Goal: Transaction & Acquisition: Purchase product/service

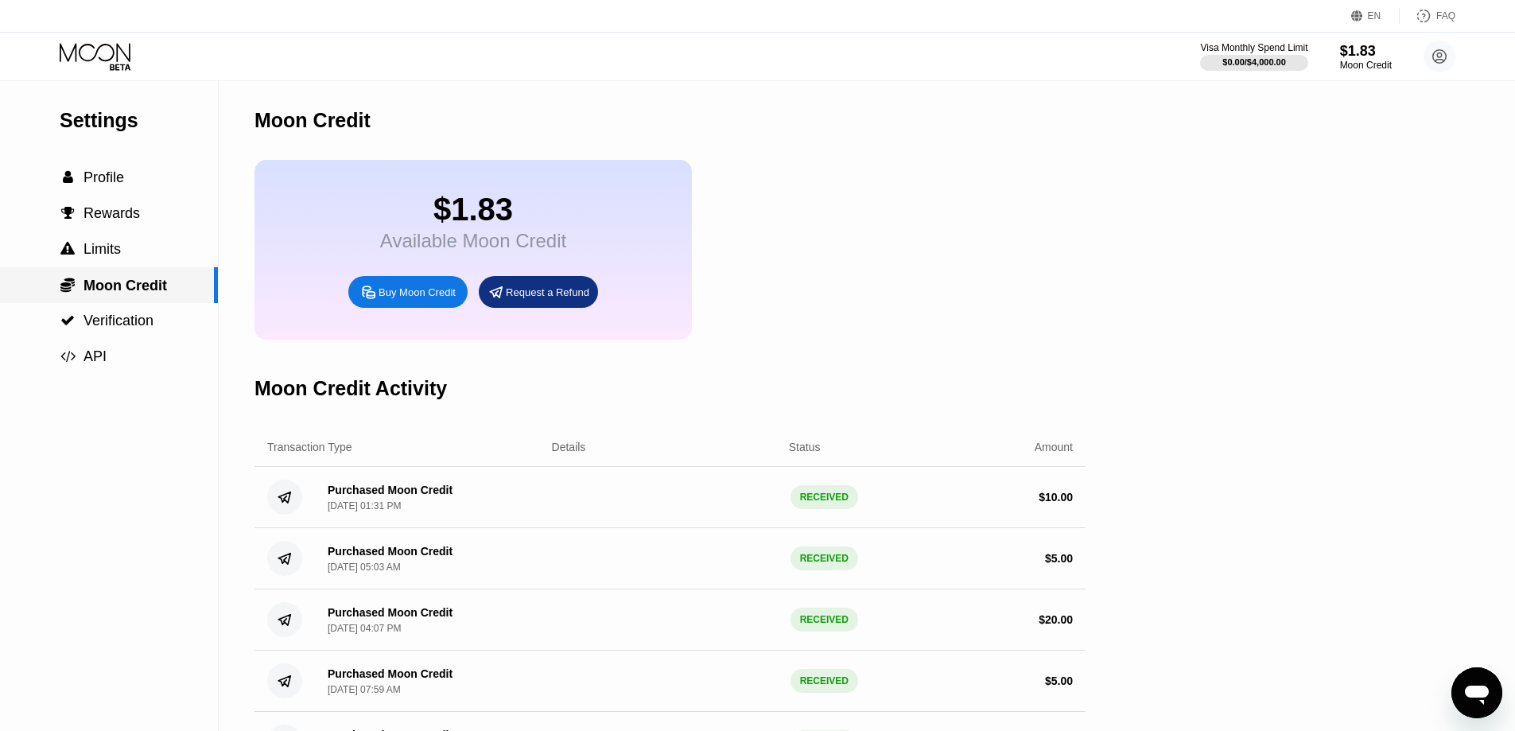
click at [130, 283] on span "Moon Credit" at bounding box center [124, 286] width 83 height 16
click at [121, 287] on span "Moon Credit" at bounding box center [124, 286] width 83 height 16
click at [106, 177] on span "Profile" at bounding box center [103, 177] width 41 height 16
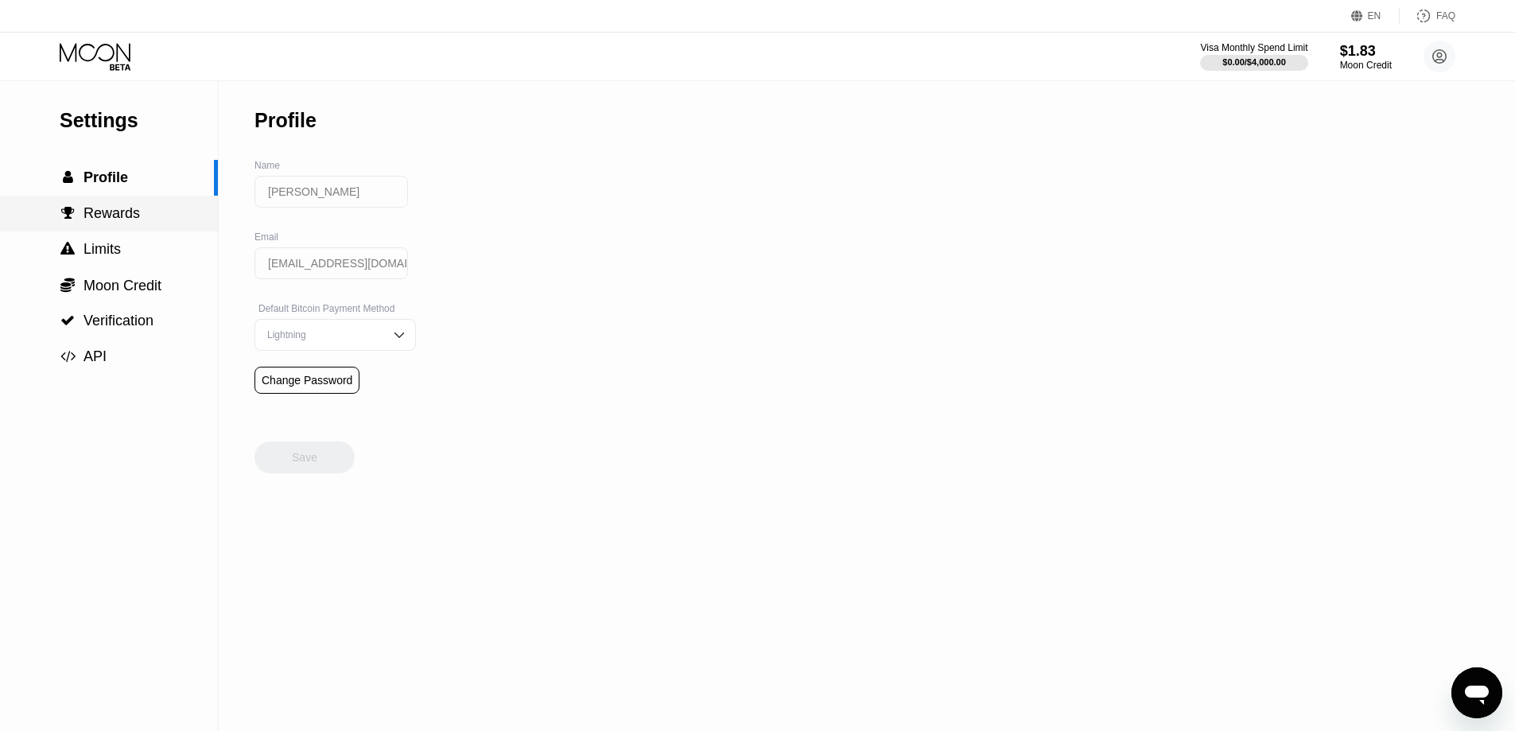
click at [112, 217] on span "Rewards" at bounding box center [111, 213] width 56 height 16
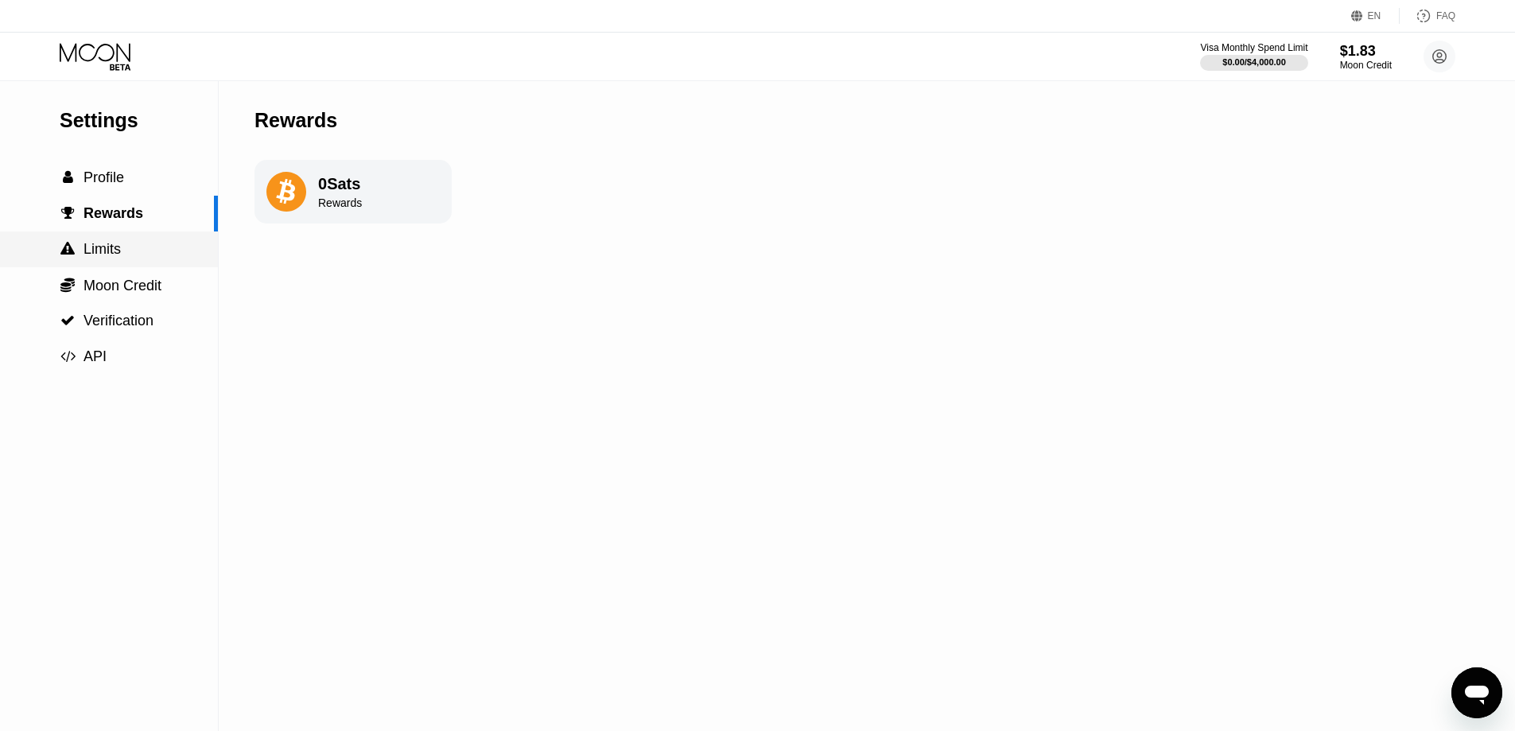
click at [112, 254] on span "Limits" at bounding box center [101, 249] width 37 height 16
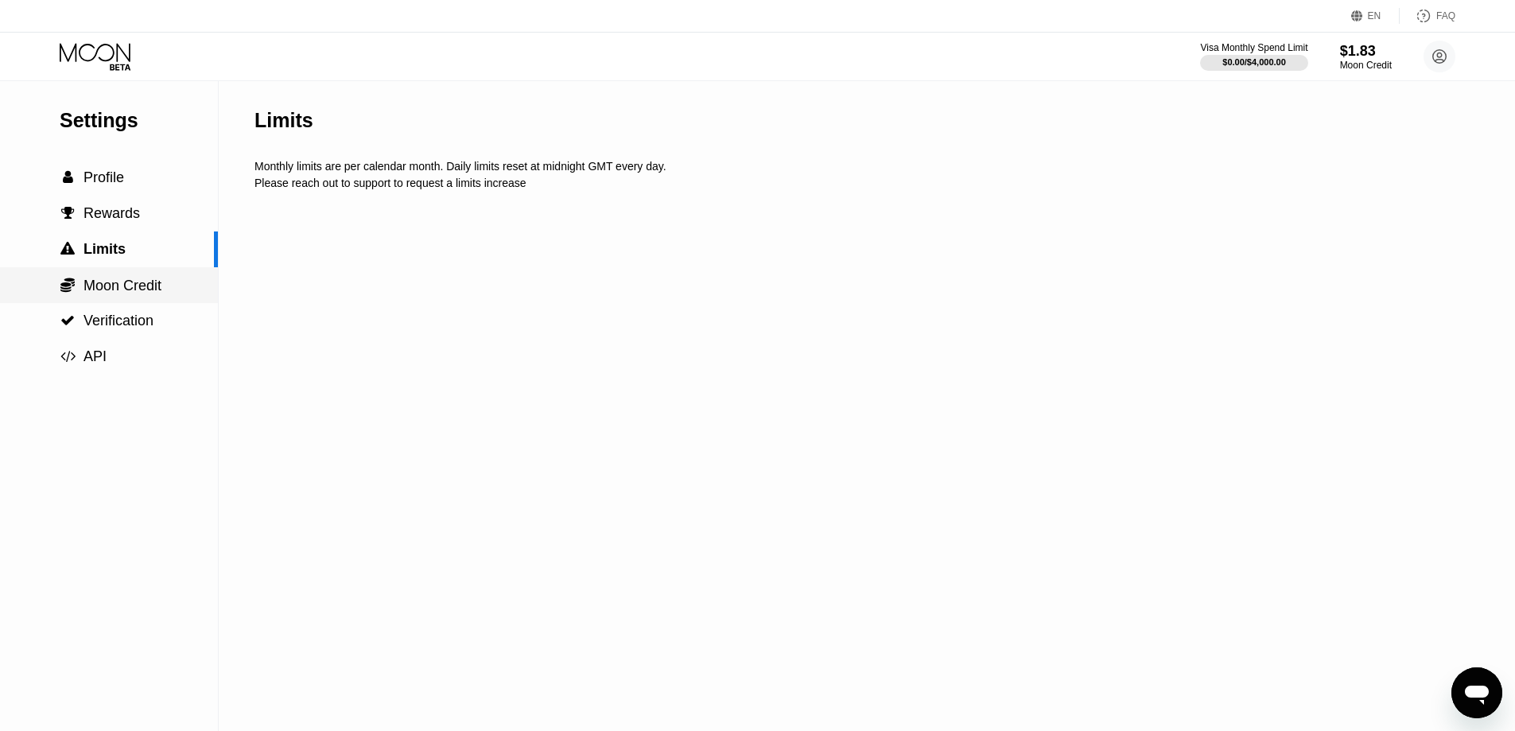
click at [111, 278] on div " Moon Credit" at bounding box center [109, 285] width 218 height 36
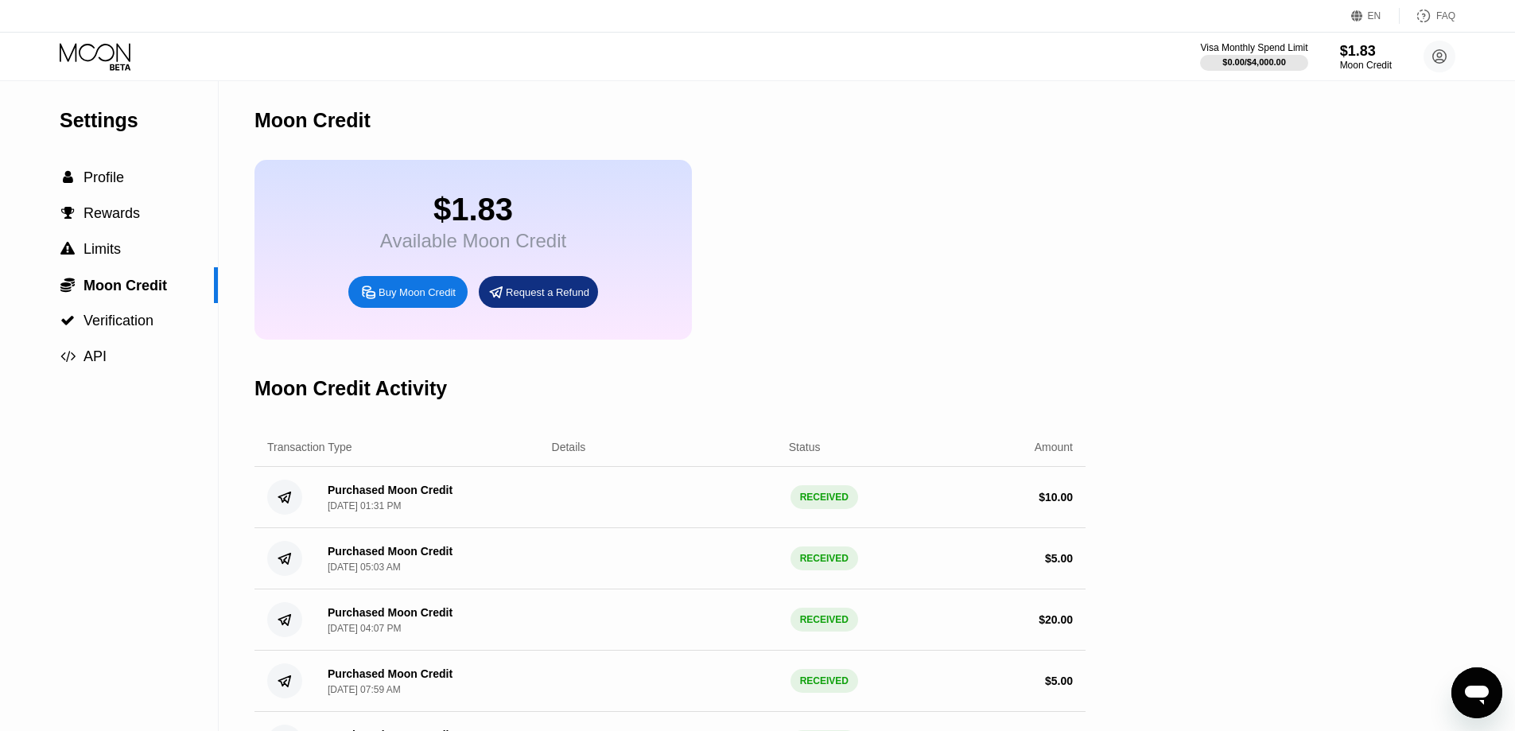
click at [402, 219] on div "$1.83" at bounding box center [473, 210] width 186 height 36
click at [416, 299] on div "Buy Moon Credit" at bounding box center [416, 292] width 77 height 14
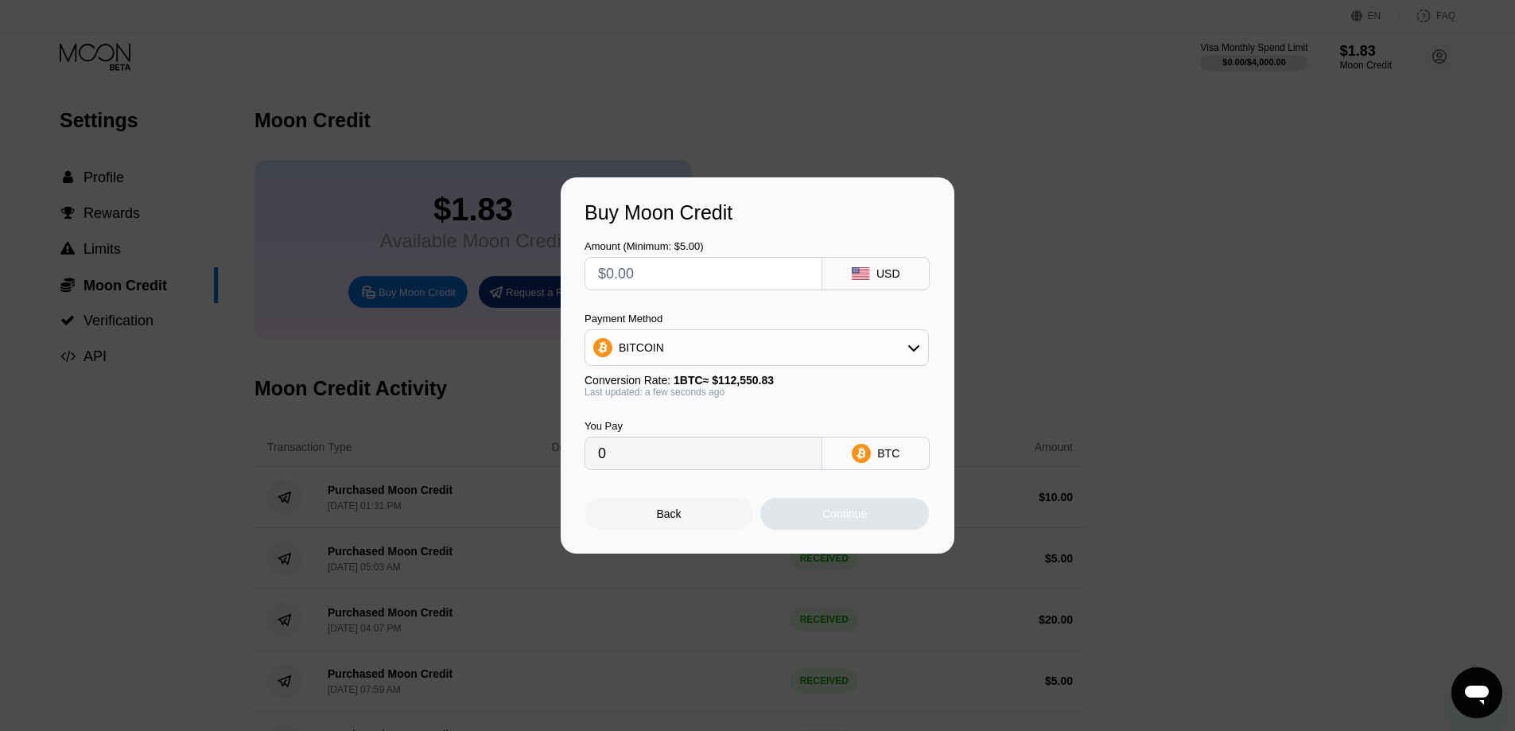
click at [381, 350] on div "Buy Moon Credit Amount (Minimum: $5.00) USD Payment Method BITCOIN Conversion R…" at bounding box center [757, 365] width 1515 height 376
drag, startPoint x: 173, startPoint y: 344, endPoint x: 180, endPoint y: 366, distance: 23.4
click at [175, 358] on div "Buy Moon Credit Amount (Minimum: $5.00) USD Payment Method BITCOIN Conversion R…" at bounding box center [757, 365] width 1515 height 376
click at [646, 517] on div "Back" at bounding box center [668, 514] width 169 height 32
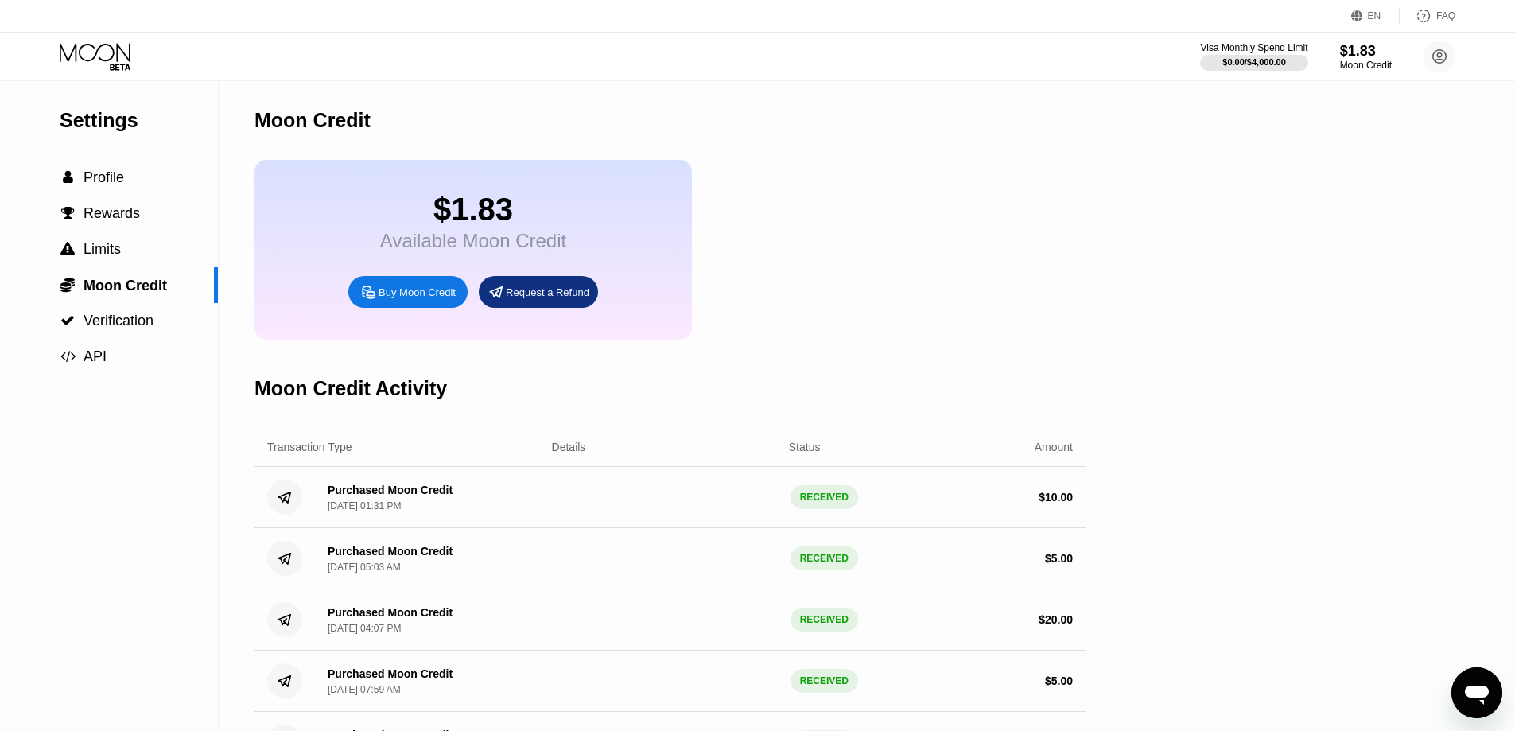
click at [526, 212] on div "$1.83" at bounding box center [473, 210] width 186 height 36
click at [70, 55] on icon at bounding box center [97, 57] width 74 height 28
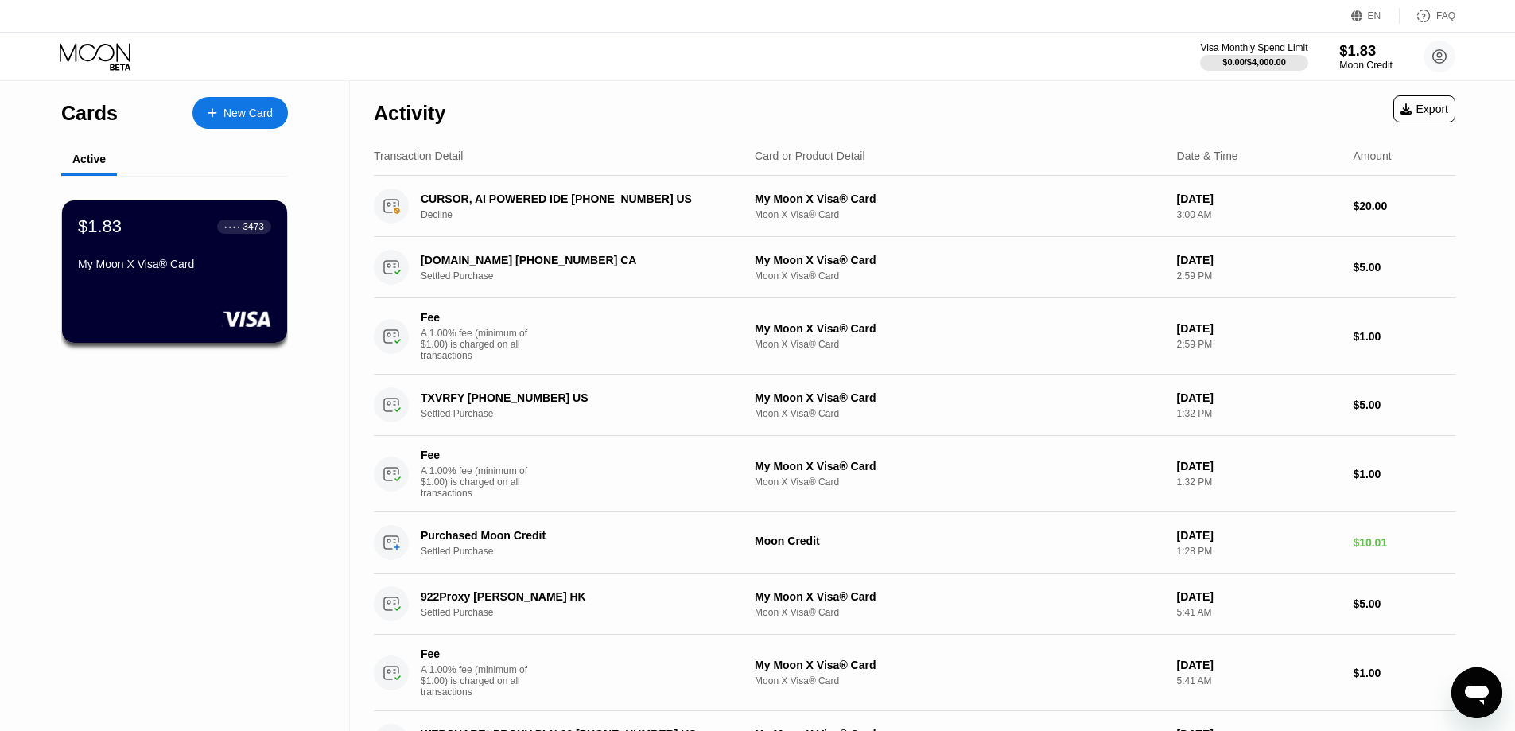
click at [1380, 63] on div "Moon Credit" at bounding box center [1365, 65] width 53 height 11
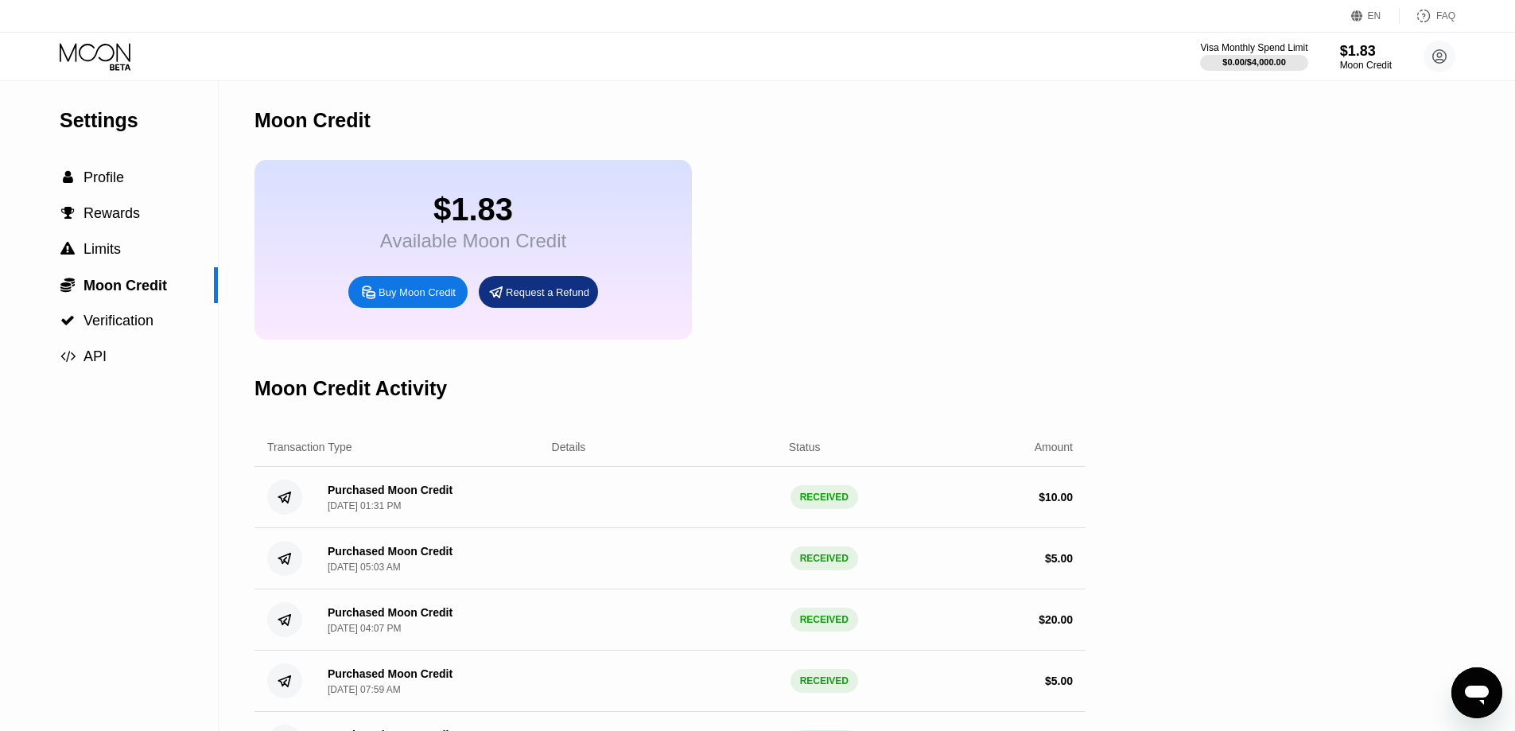
click at [397, 299] on div "Buy Moon Credit" at bounding box center [416, 292] width 77 height 14
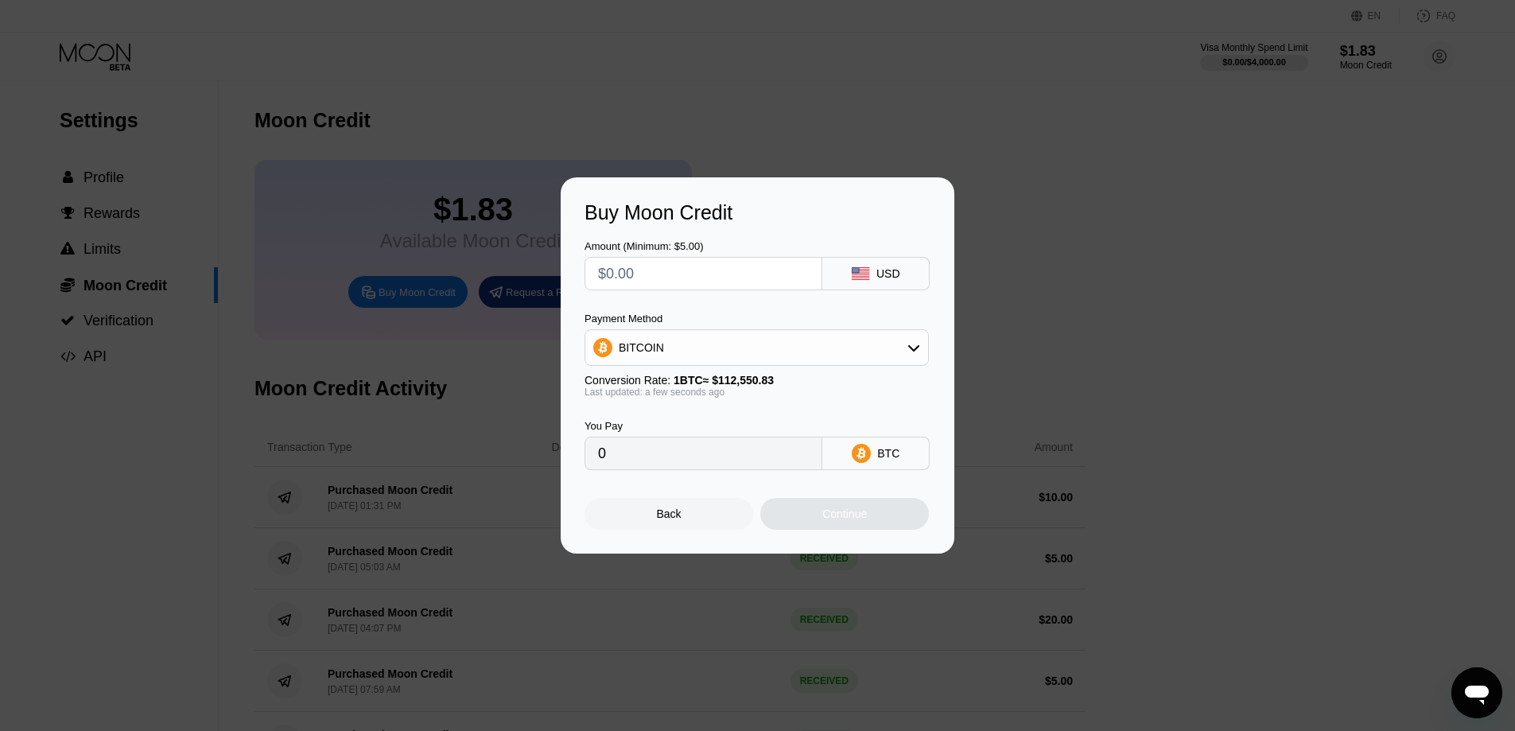
click at [783, 268] on input "text" at bounding box center [703, 274] width 211 height 32
type input "$5"
type input "0.00004443"
type input "$5"
click at [817, 227] on div "Amount (Minimum: $5.00) $5 USD" at bounding box center [757, 257] width 346 height 66
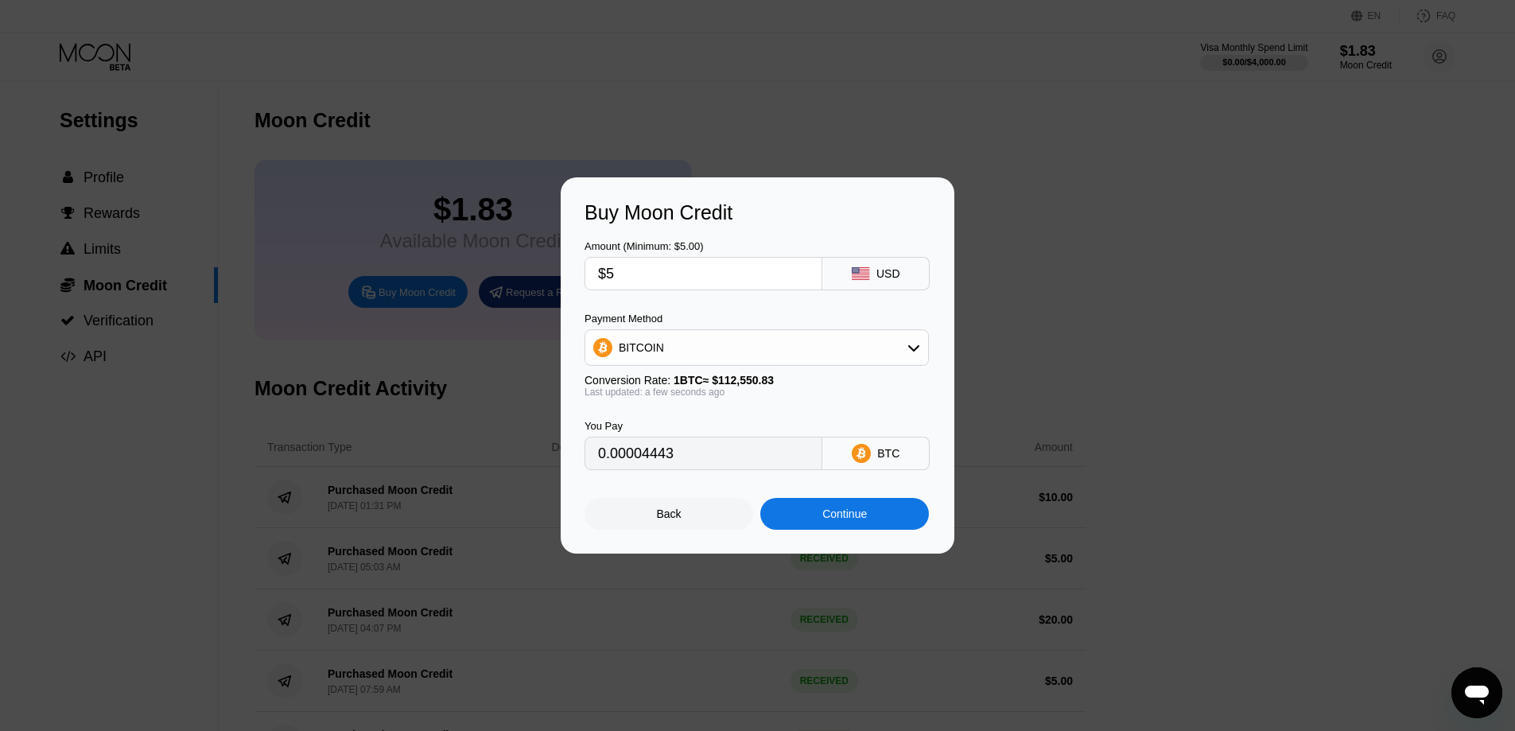
click at [786, 455] on input "0.00004443" at bounding box center [703, 453] width 211 height 32
click at [831, 359] on div "BITCOIN" at bounding box center [756, 348] width 343 height 32
click at [770, 421] on div "USDT on TRON" at bounding box center [766, 426] width 300 height 13
type input "5.05"
click at [844, 413] on div "You Pay 5.05 USDT TRC-20" at bounding box center [757, 434] width 346 height 72
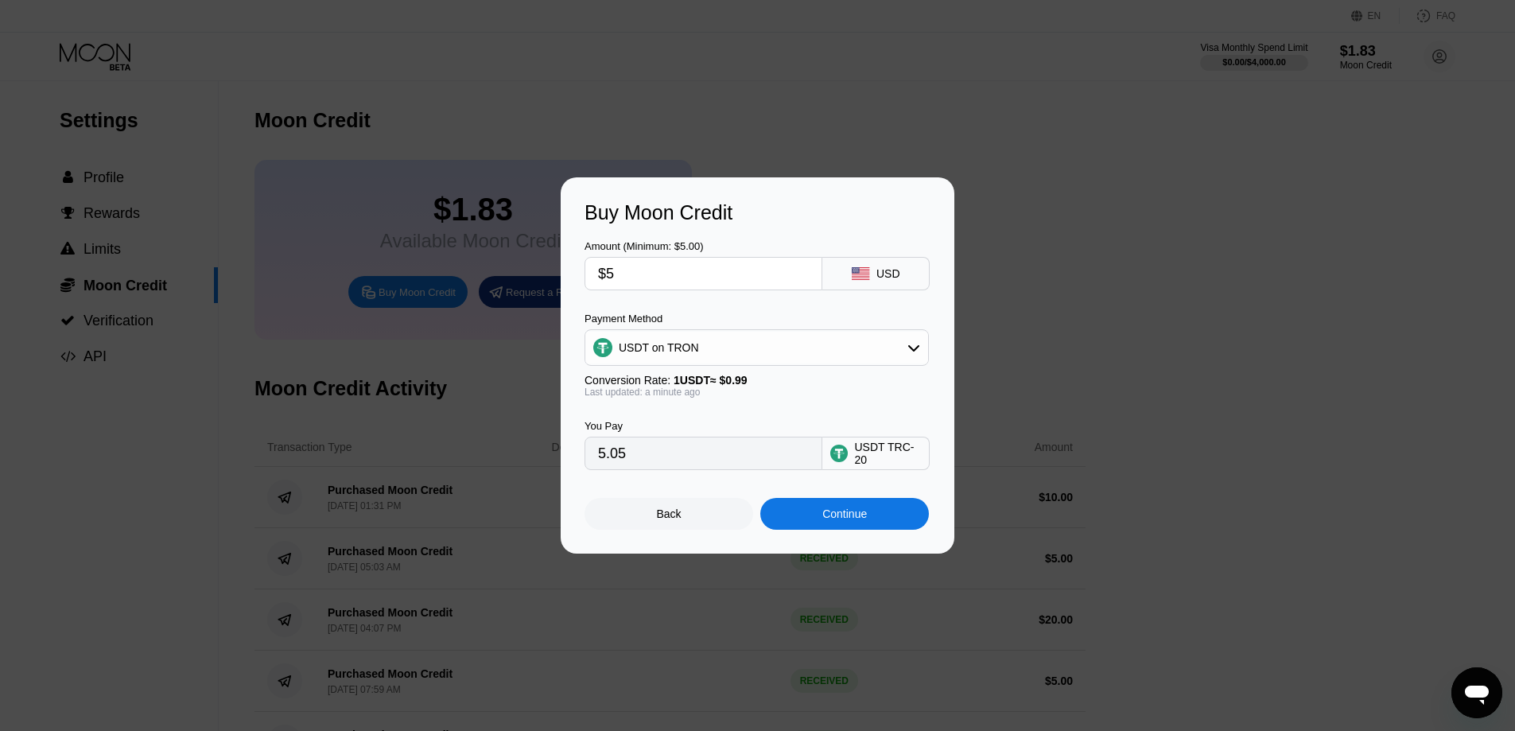
click at [855, 520] on div "Continue" at bounding box center [844, 513] width 45 height 13
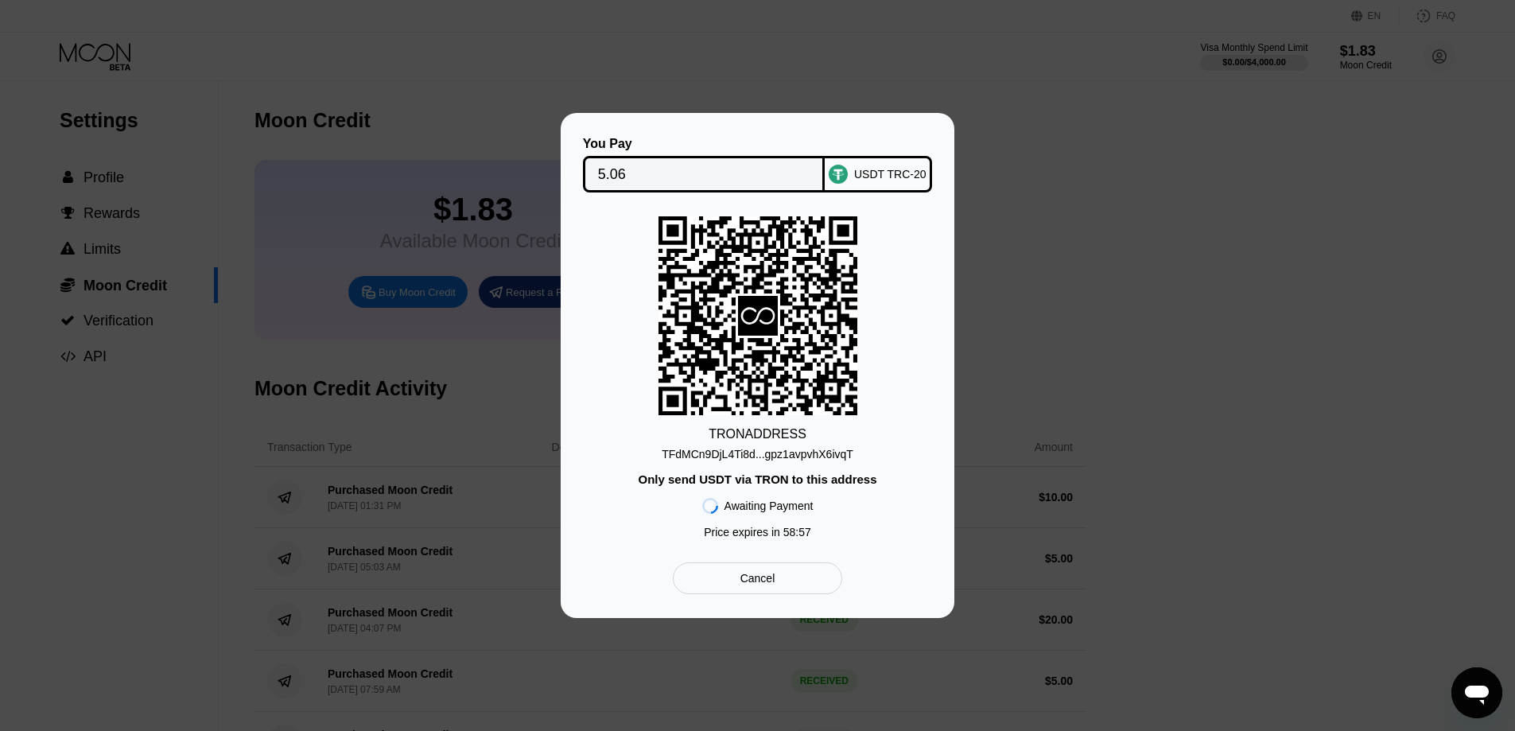
click at [786, 173] on input "5.06" at bounding box center [704, 174] width 212 height 32
click at [804, 455] on div "TFdMCn9DjL4Ti8d...gpz1avpvhX6ivqT" at bounding box center [758, 454] width 192 height 13
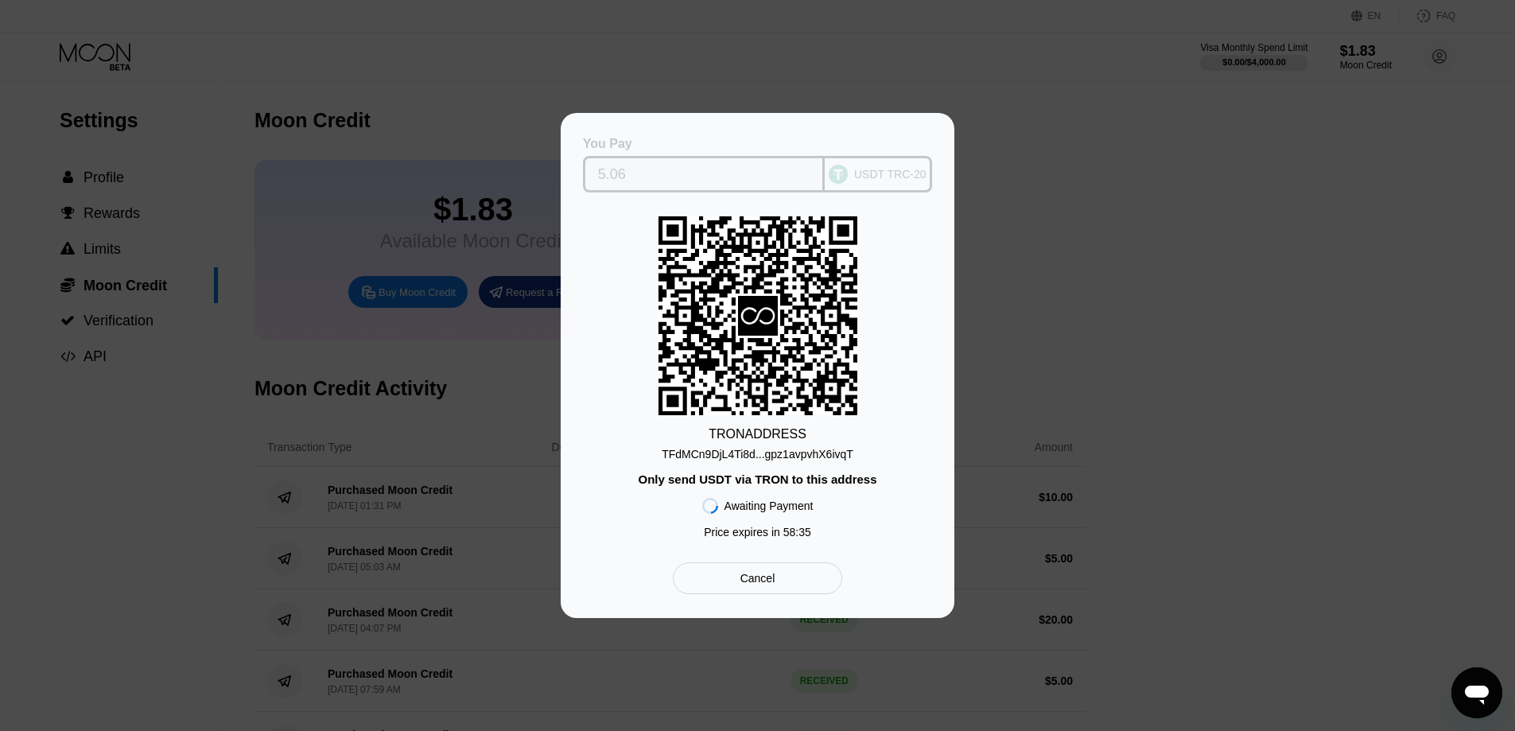
click at [786, 171] on input "5.06" at bounding box center [704, 174] width 212 height 32
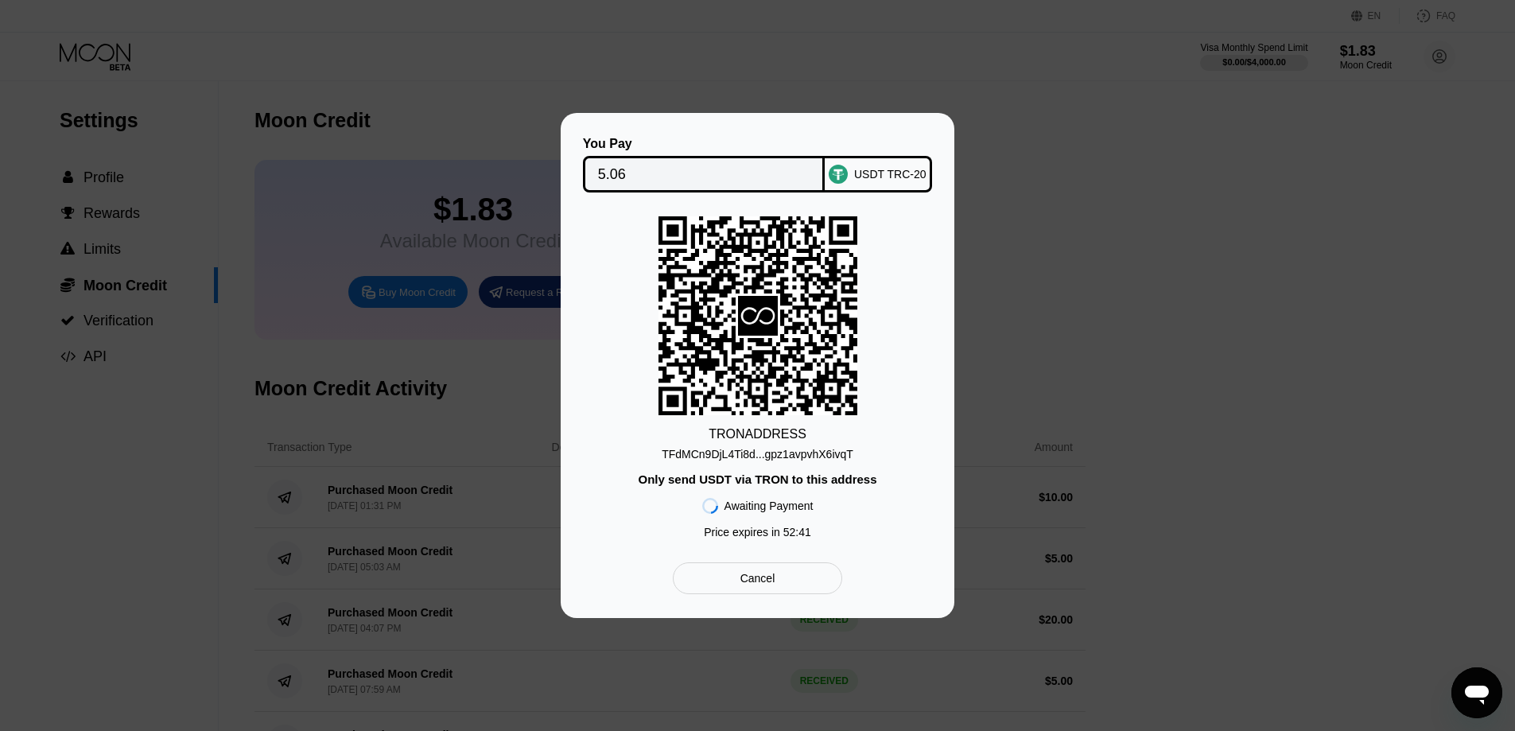
click at [806, 66] on div at bounding box center [763, 365] width 1527 height 731
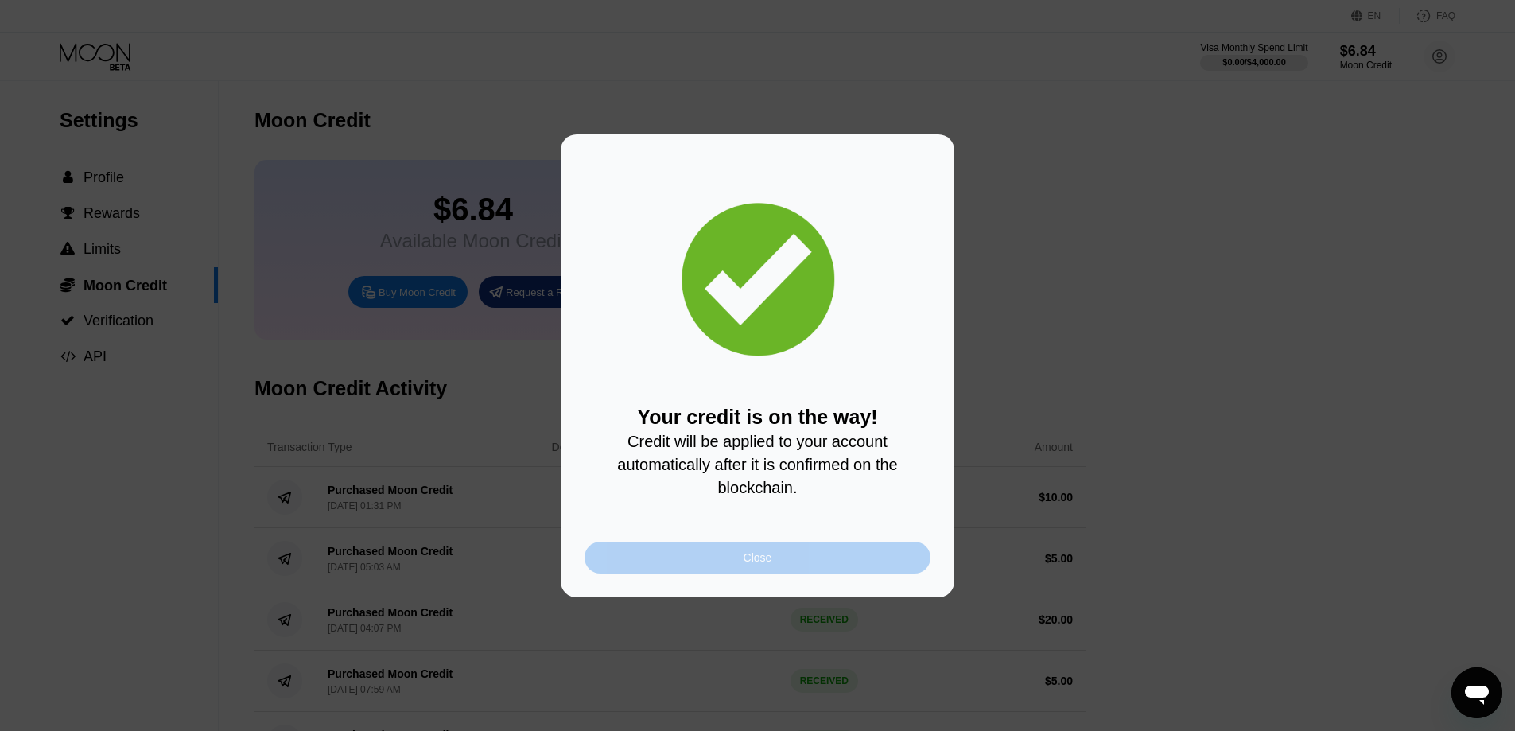
click at [771, 564] on div "Close" at bounding box center [757, 557] width 29 height 13
